Goal: Information Seeking & Learning: Learn about a topic

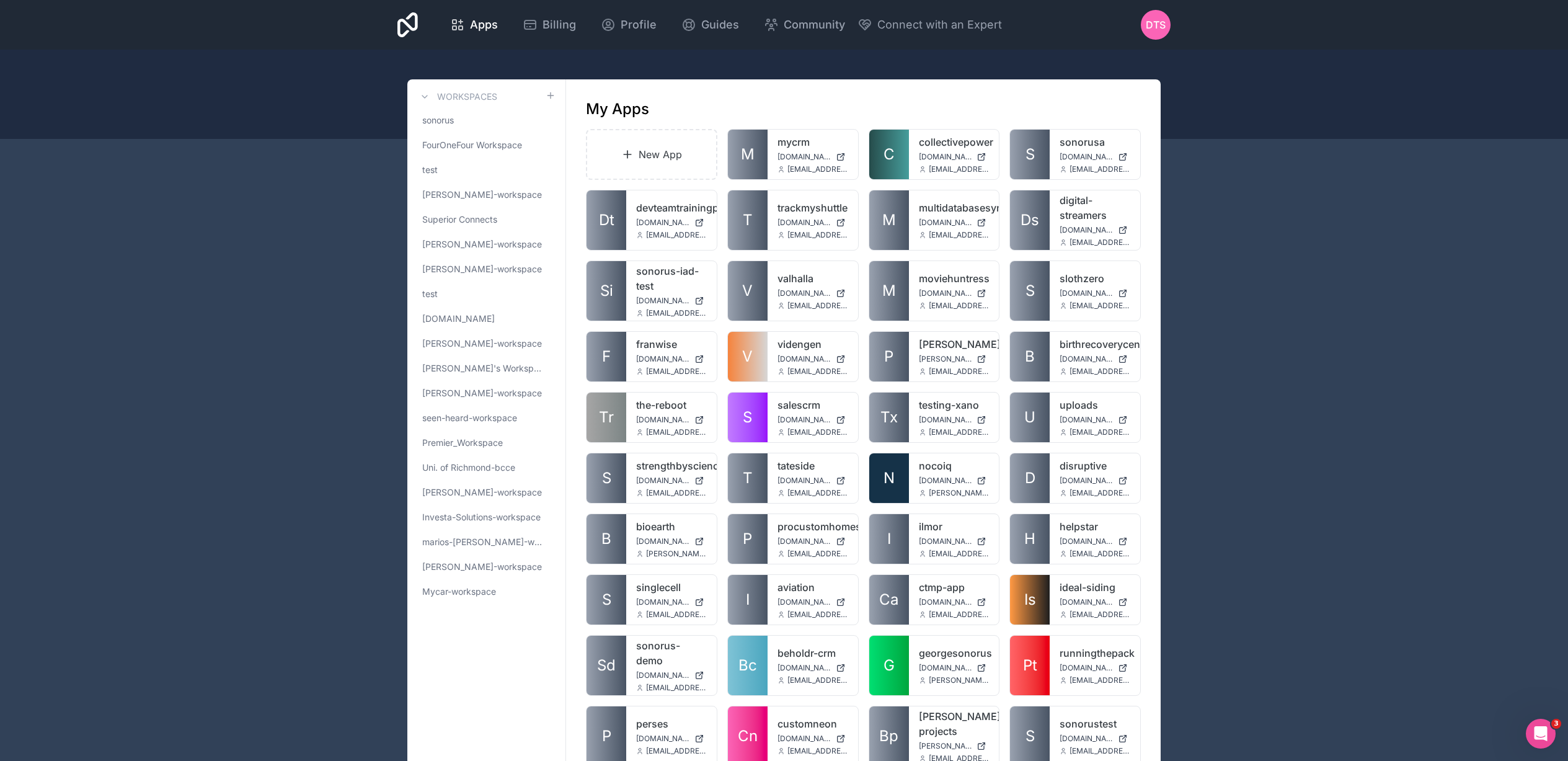
click at [456, 197] on span "daniel-shichor-workspace" at bounding box center [482, 195] width 120 height 13
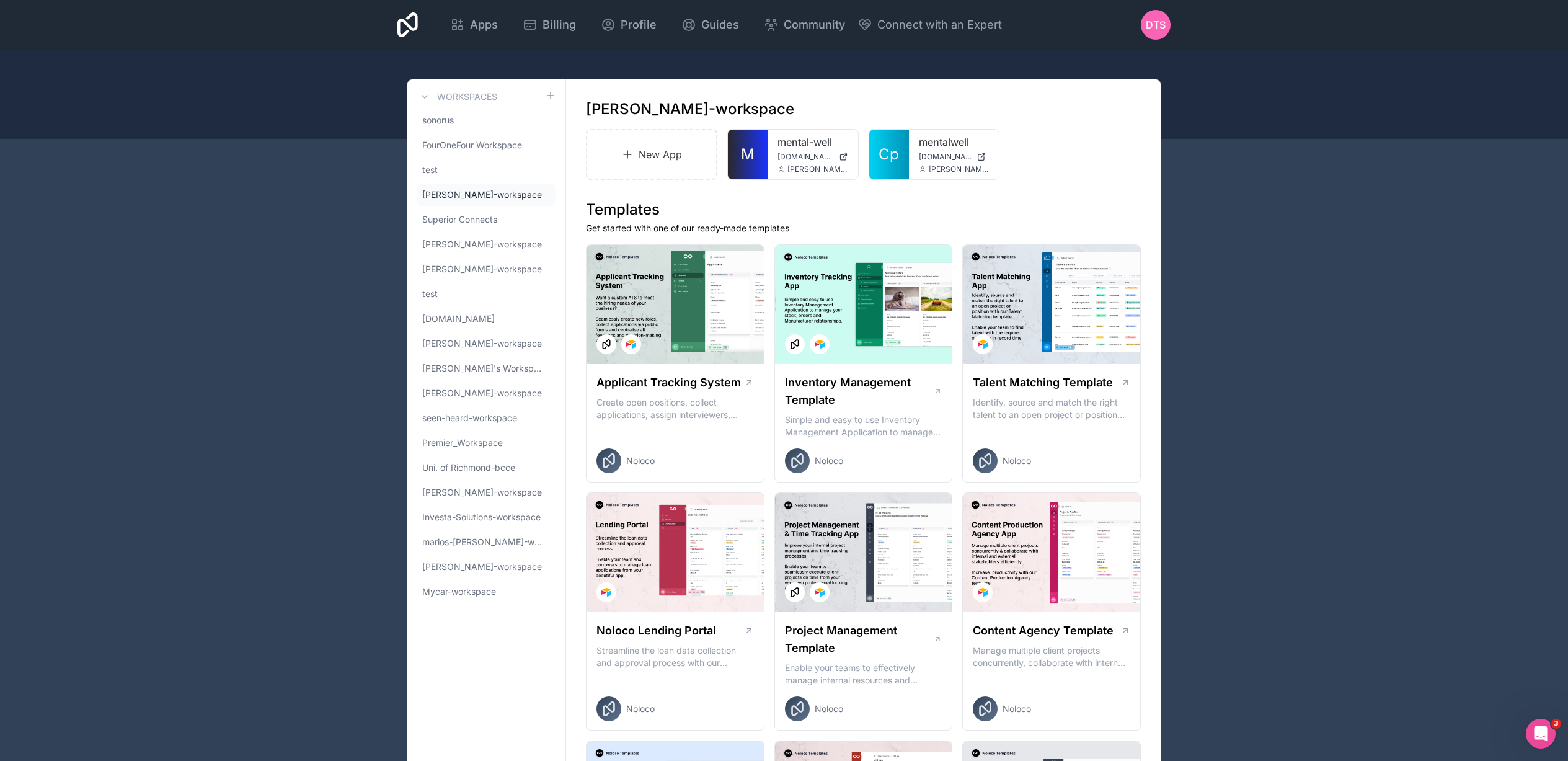
click at [749, 155] on span "M" at bounding box center [748, 154] width 13 height 20
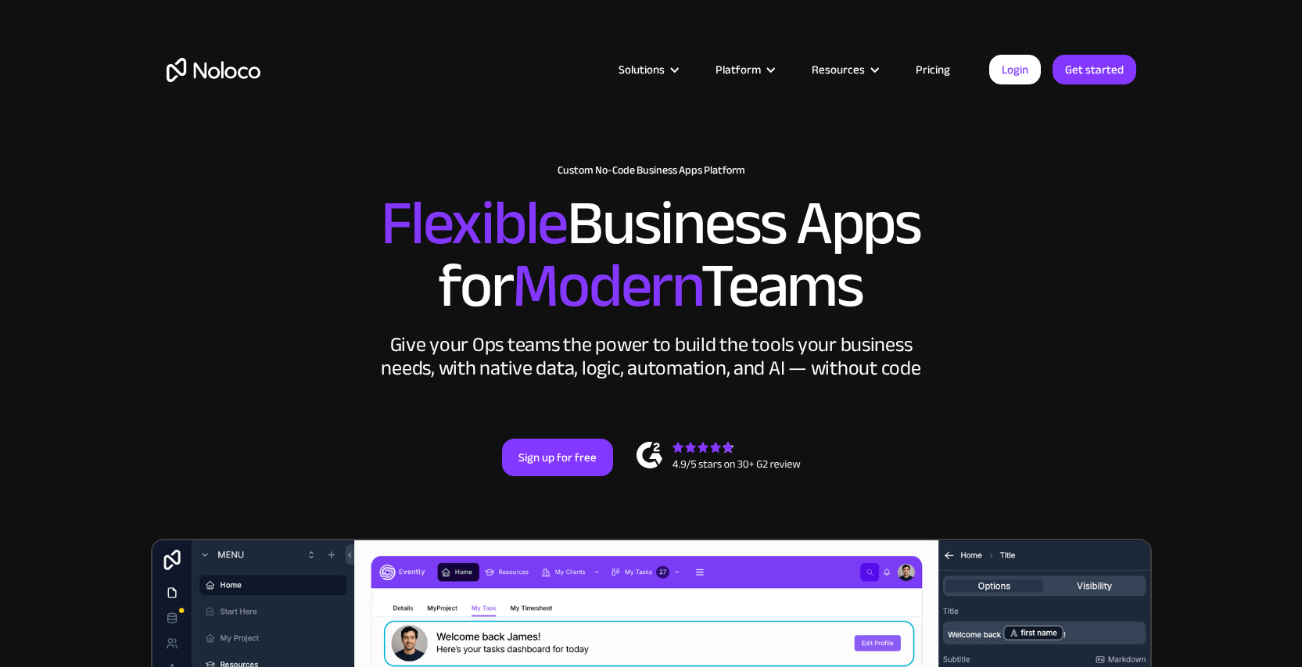
click at [948, 65] on link "Pricing" at bounding box center [933, 69] width 74 height 20
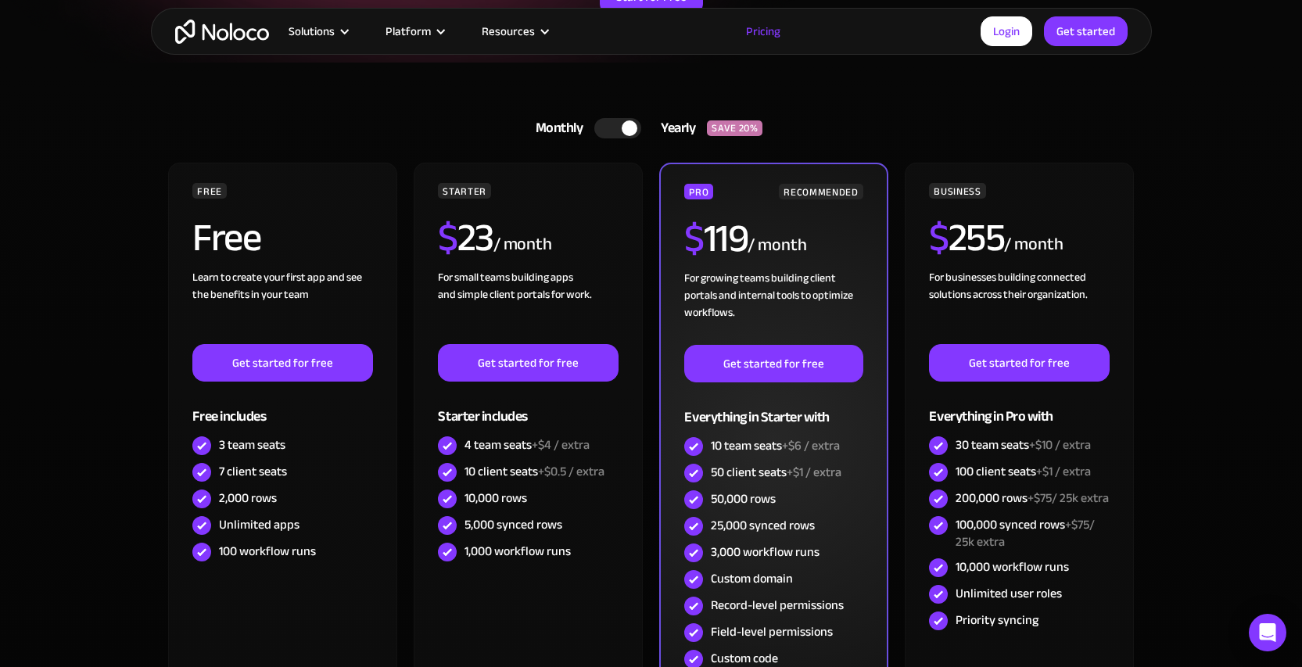
scroll to position [239, 0]
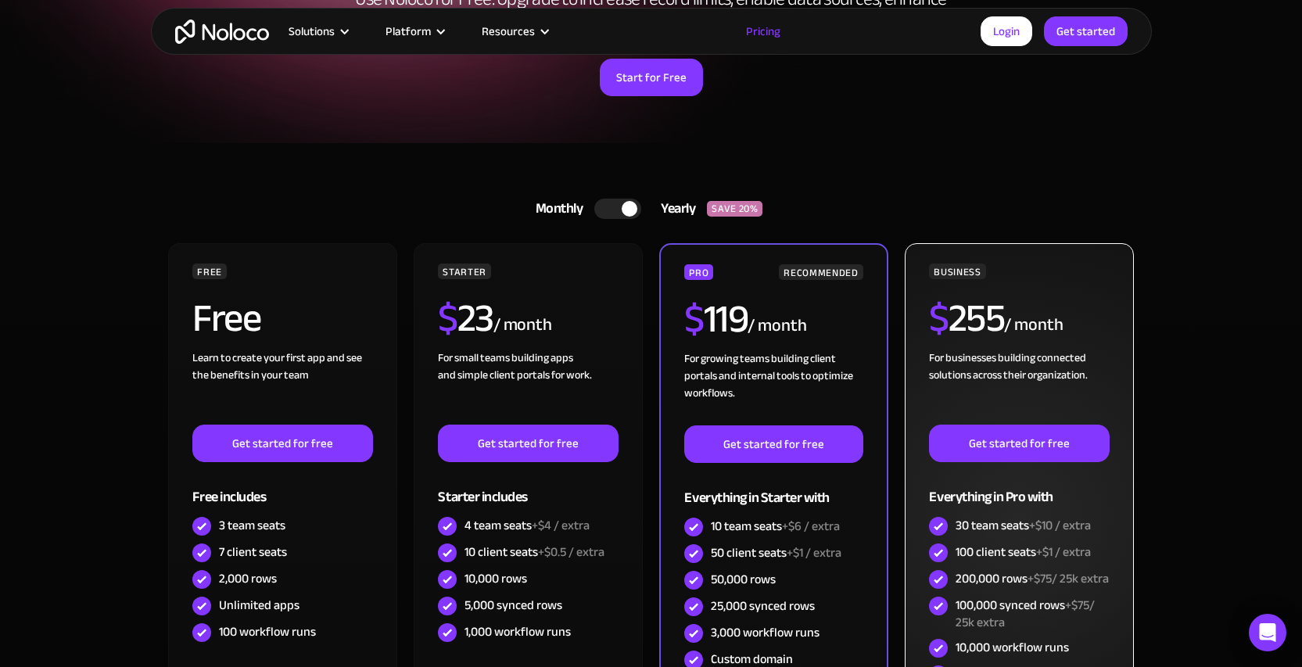
click at [1038, 296] on div "BUSINESS $ 255 / month For businesses building connected solutions across their…" at bounding box center [1019, 489] width 180 height 451
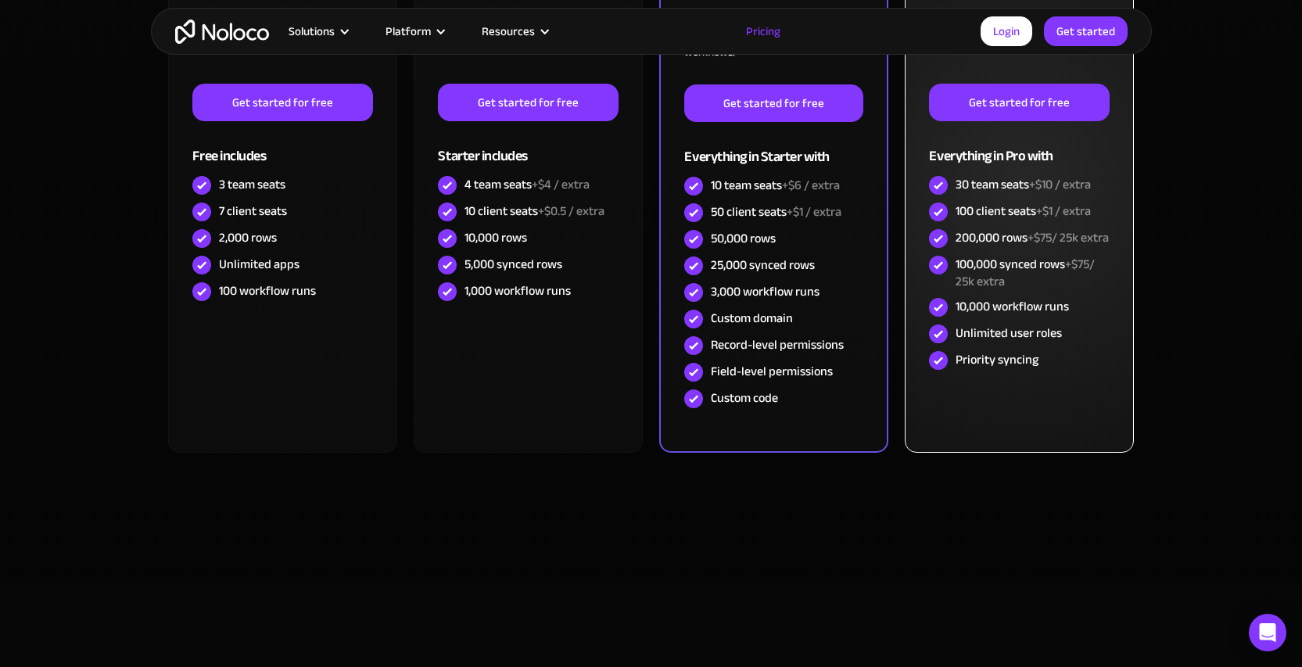
scroll to position [228, 0]
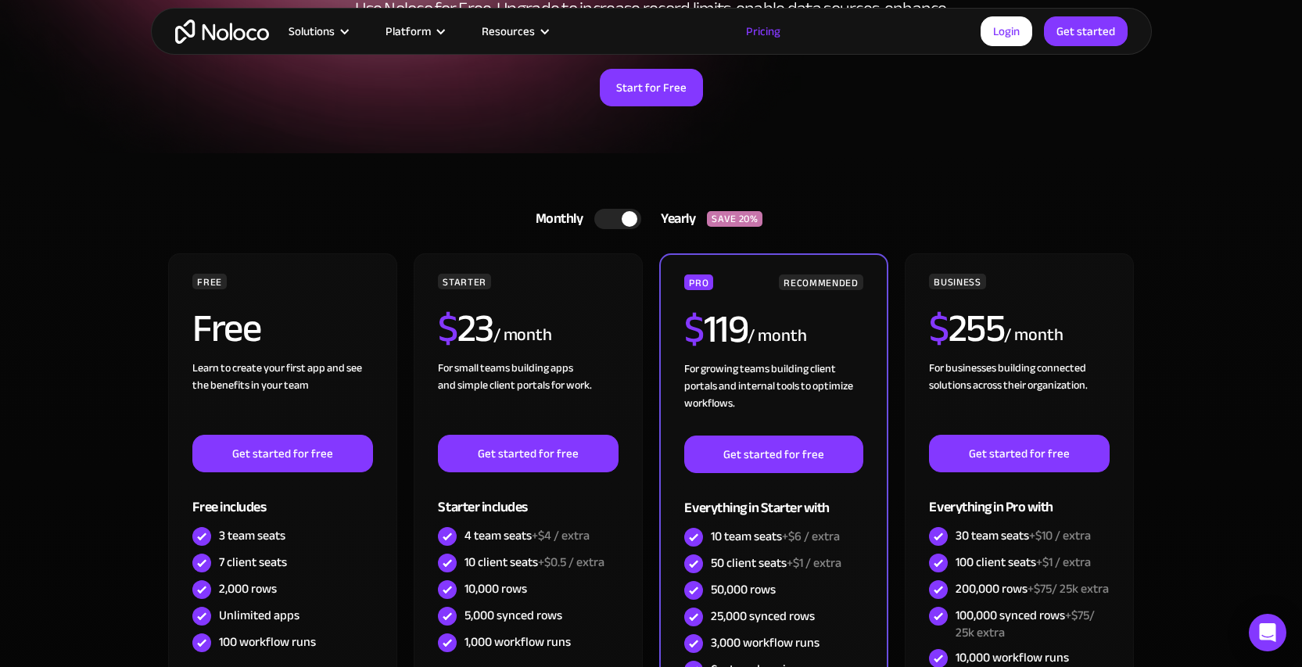
click at [611, 219] on div at bounding box center [617, 219] width 47 height 20
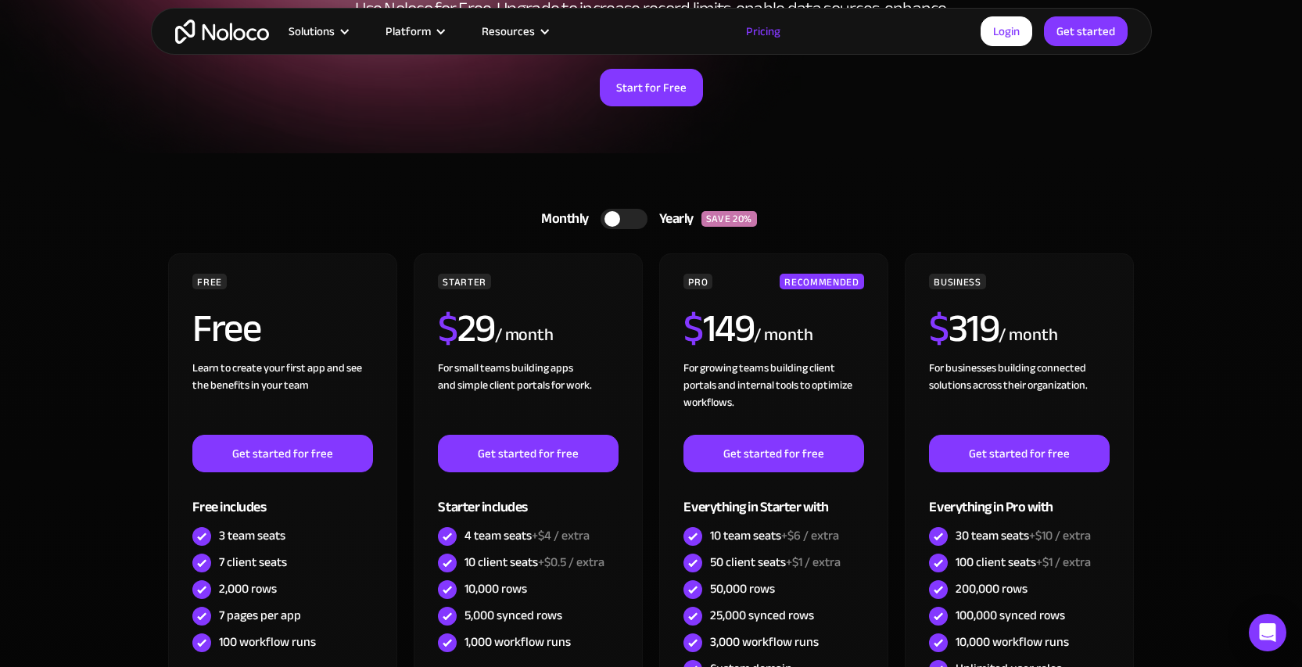
click at [630, 223] on div at bounding box center [624, 219] width 47 height 20
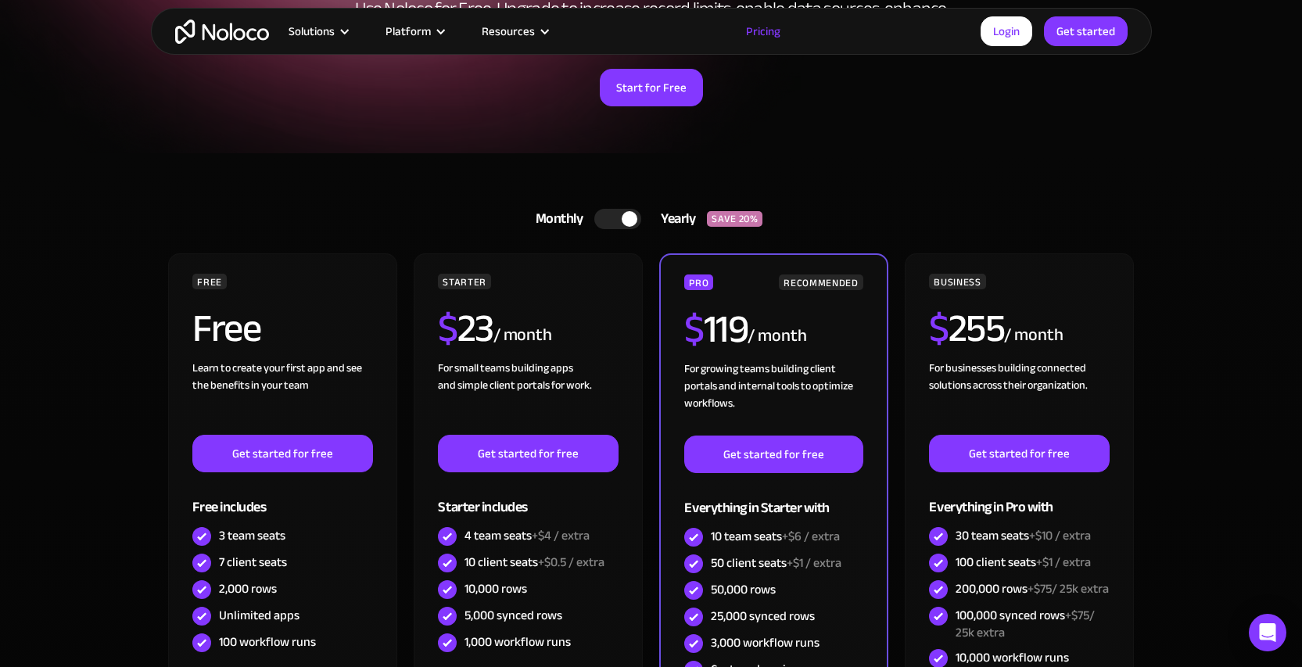
click at [630, 223] on div at bounding box center [630, 219] width 16 height 16
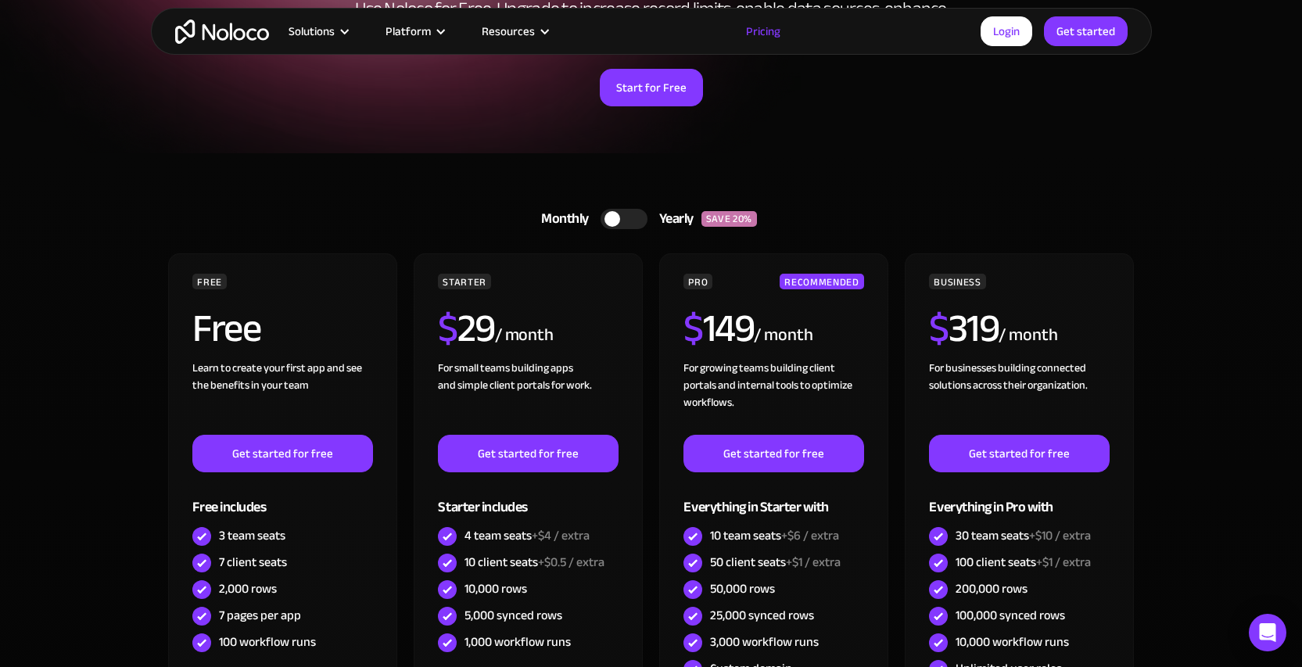
click at [626, 218] on div at bounding box center [624, 219] width 47 height 20
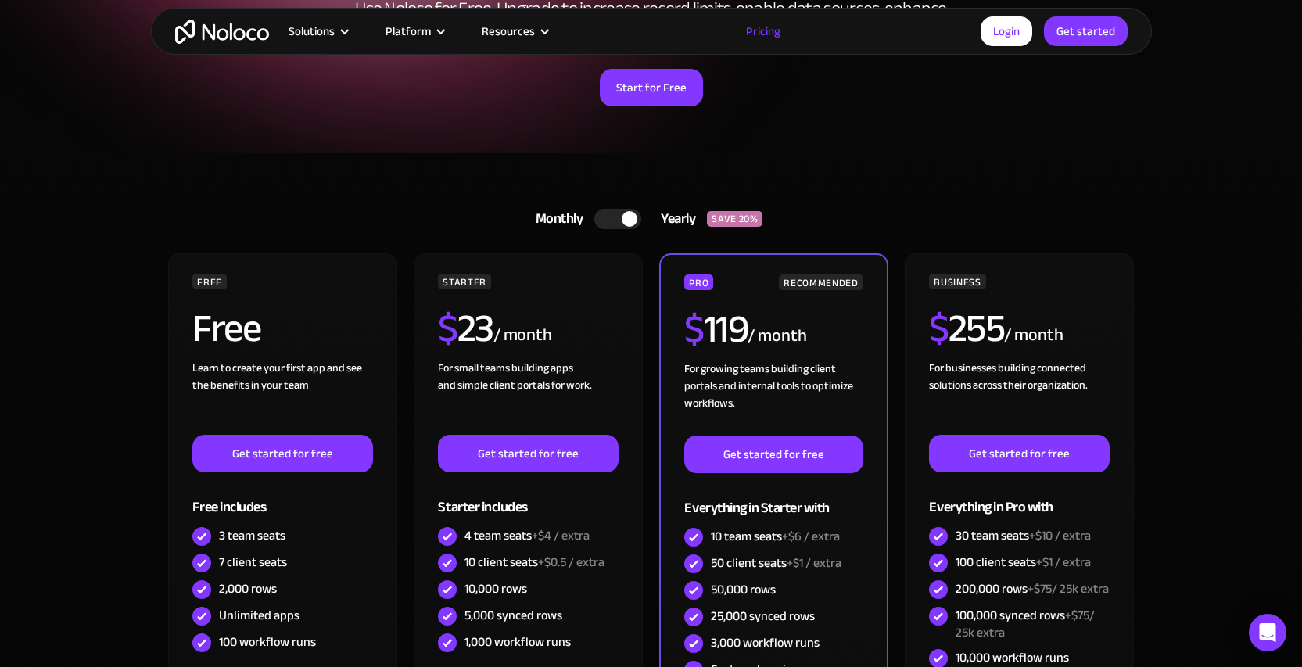
click at [619, 221] on div at bounding box center [617, 219] width 47 height 20
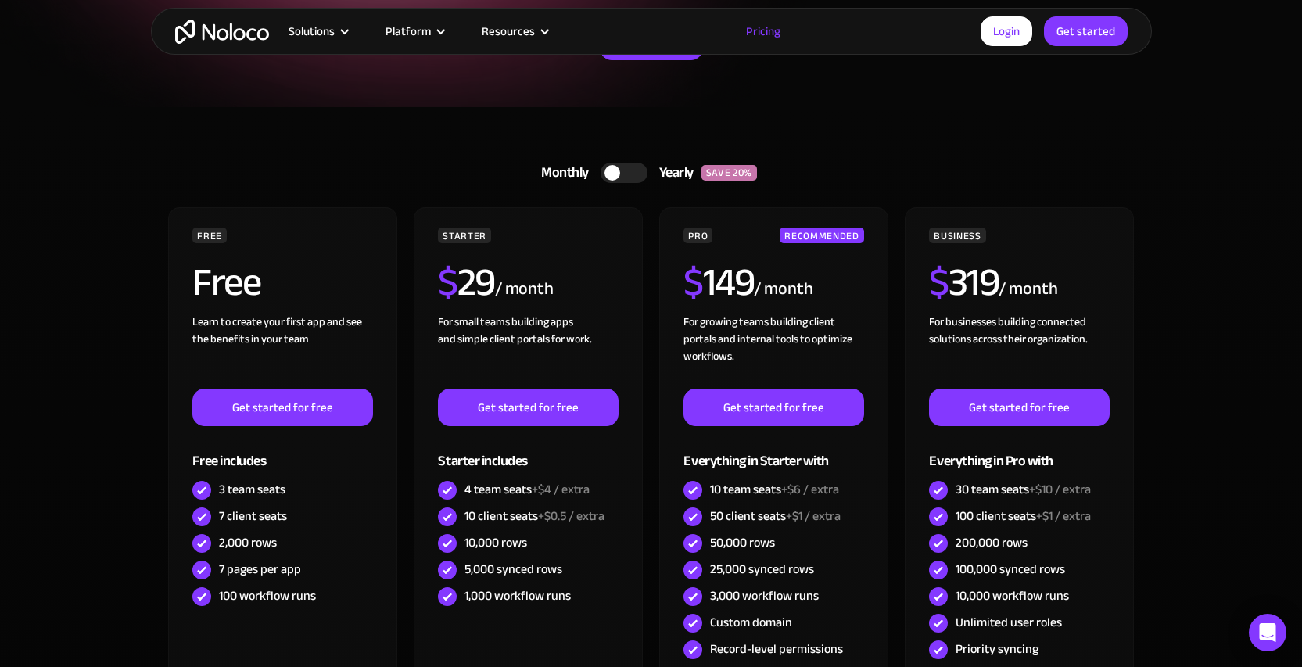
scroll to position [194, 0]
